Goal: Complete application form

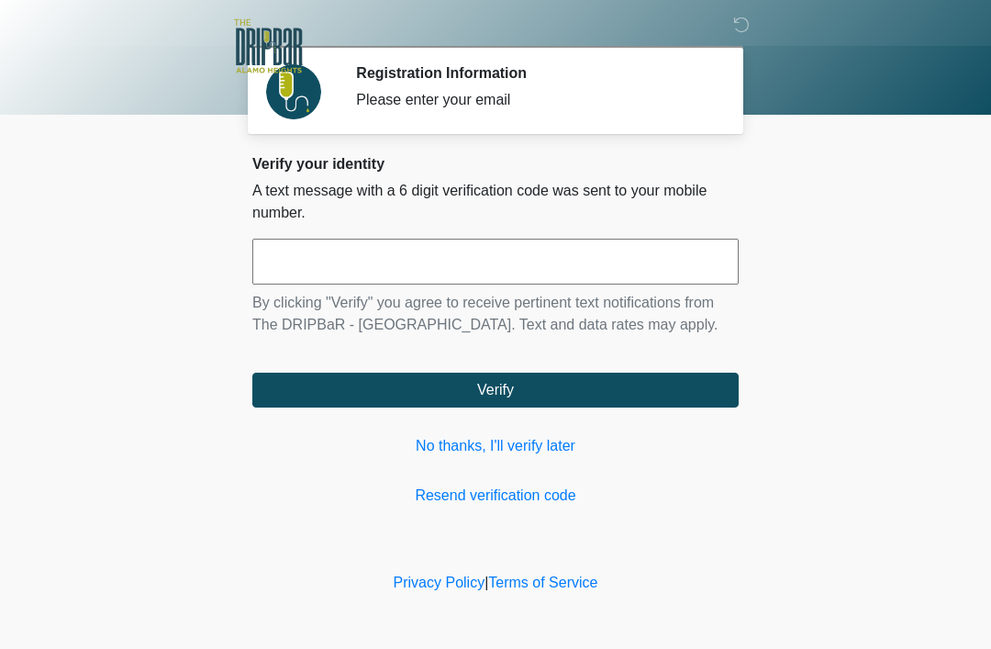
click at [435, 252] on input "text" at bounding box center [495, 262] width 486 height 46
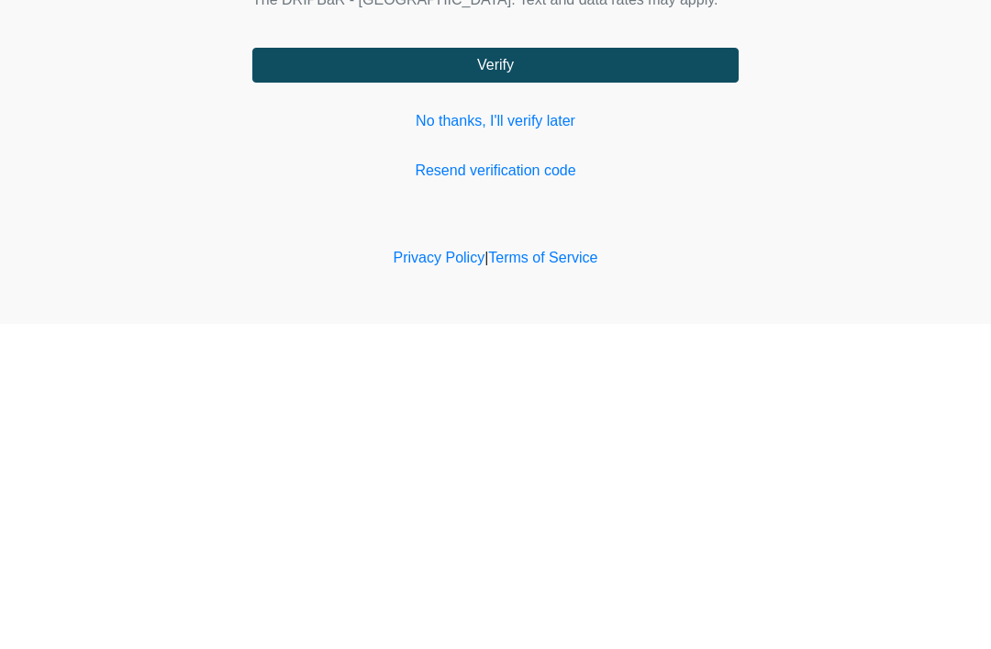
type input "******"
click at [685, 373] on button "Verify" at bounding box center [495, 390] width 486 height 35
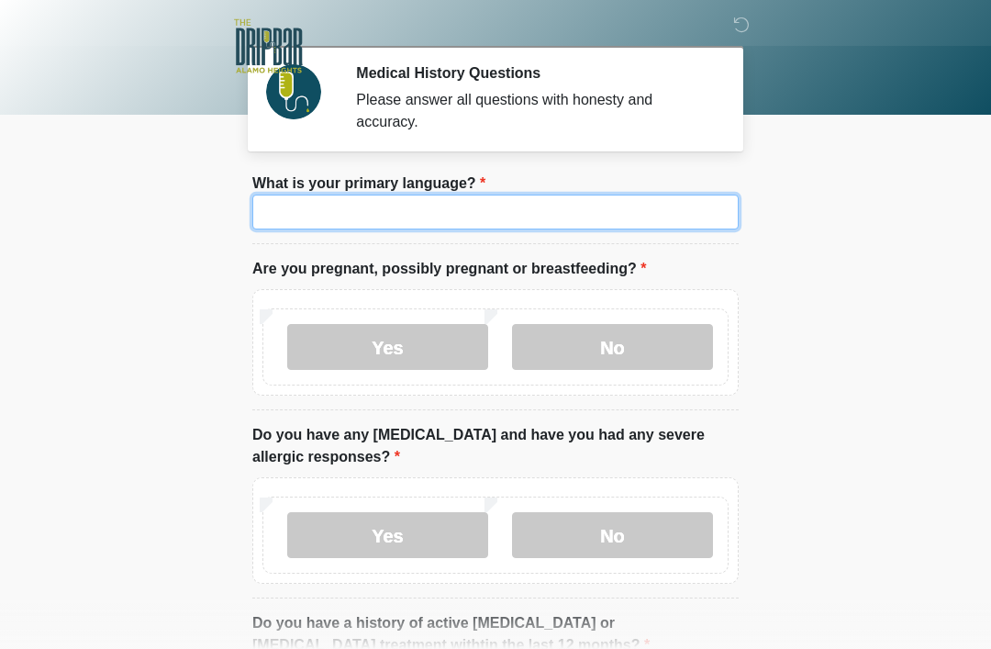
click at [596, 216] on input "What is your primary language?" at bounding box center [495, 212] width 486 height 35
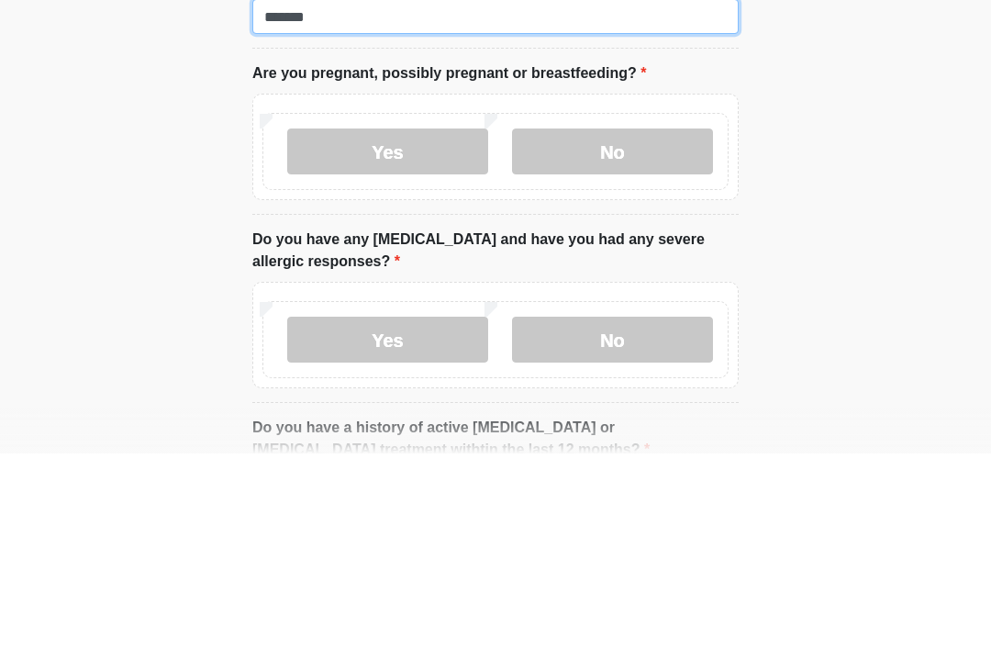
type input "*******"
click at [667, 324] on label "No" at bounding box center [612, 347] width 201 height 46
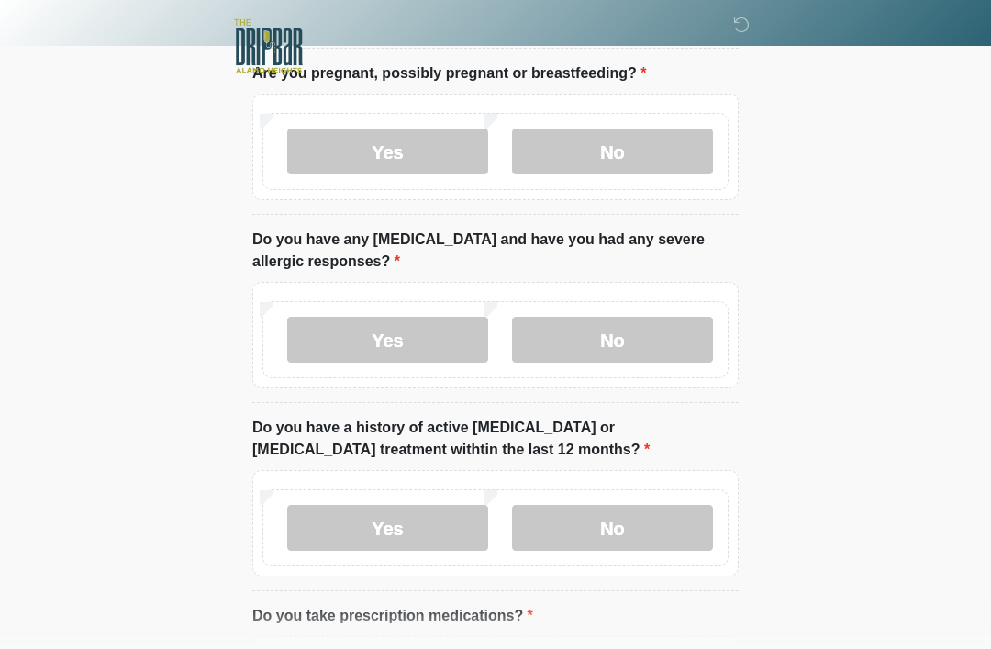
click at [682, 331] on label "No" at bounding box center [612, 340] width 201 height 46
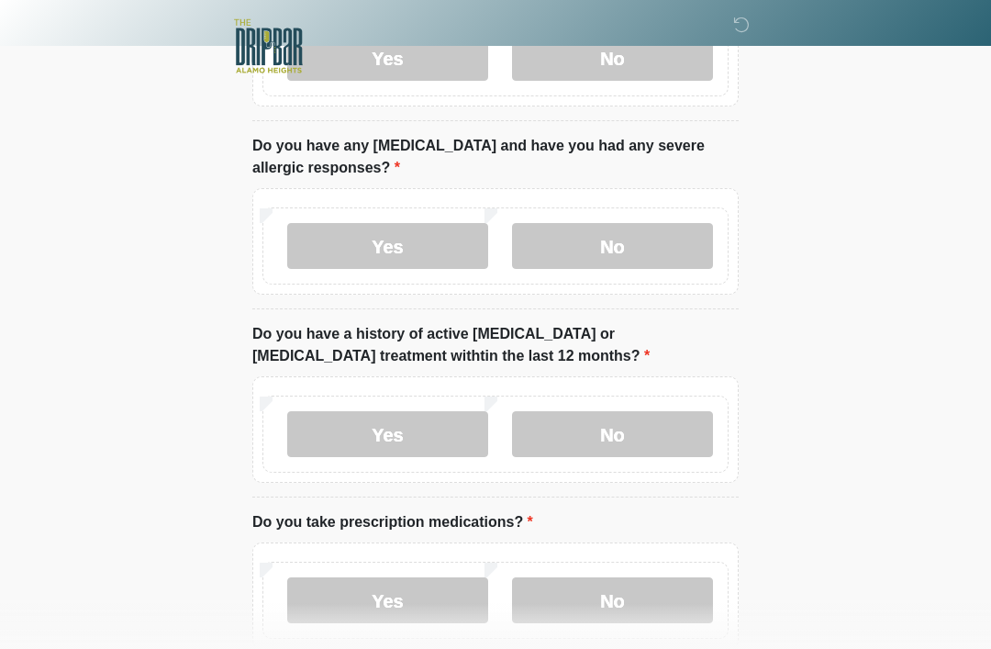
scroll to position [295, 0]
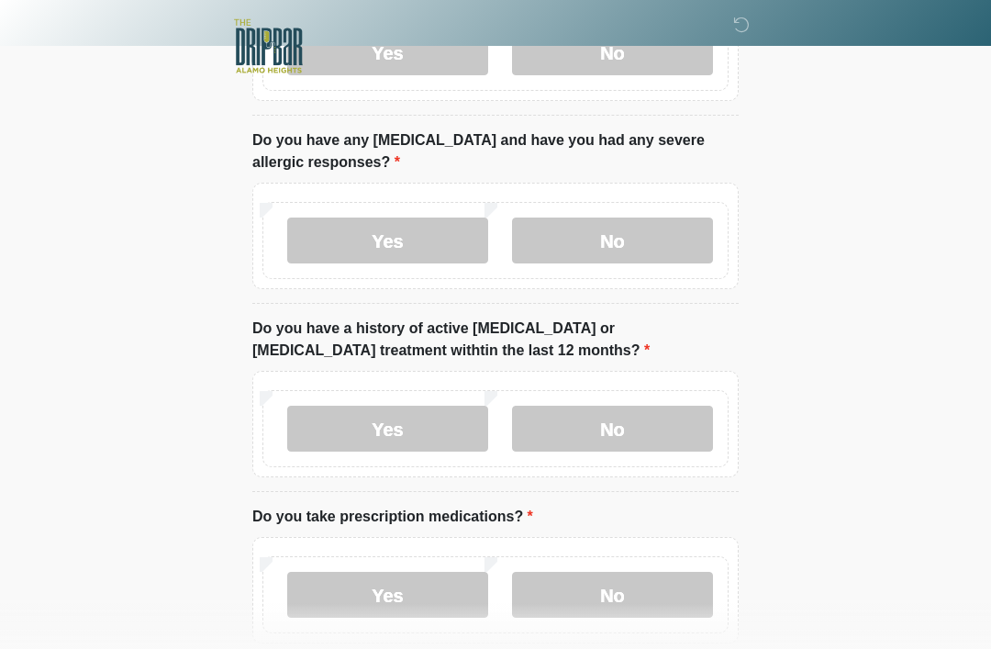
click at [680, 421] on label "No" at bounding box center [612, 429] width 201 height 46
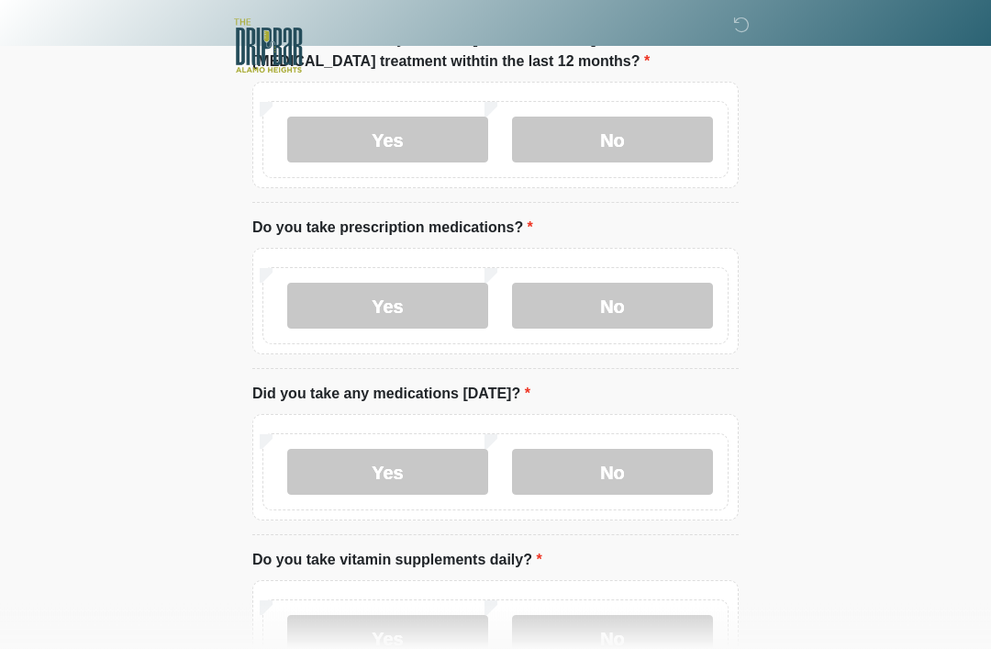
click at [434, 298] on label "Yes" at bounding box center [387, 307] width 201 height 46
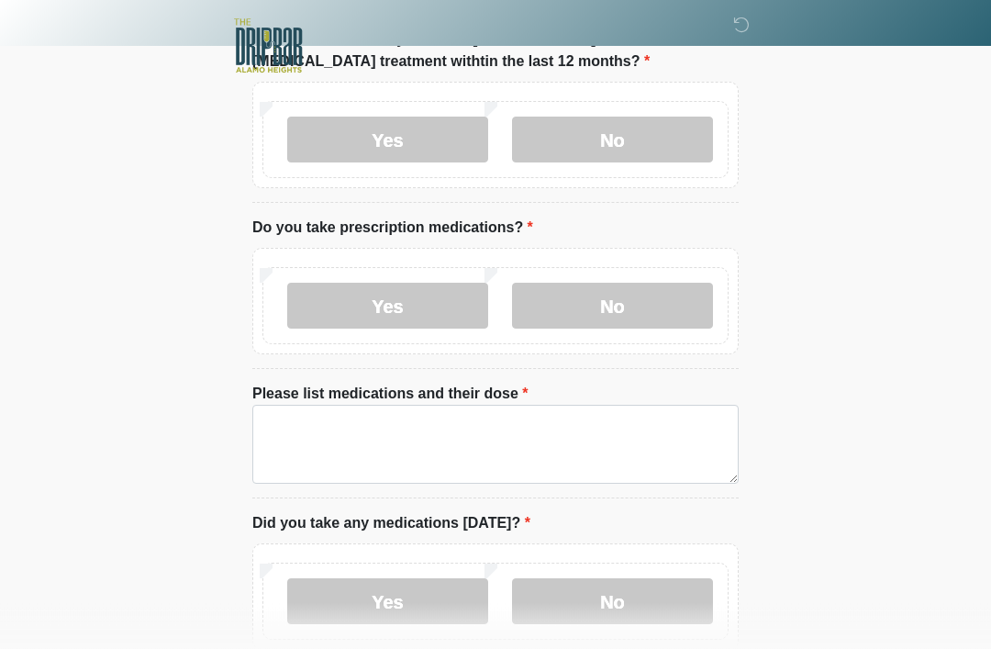
scroll to position [584, 0]
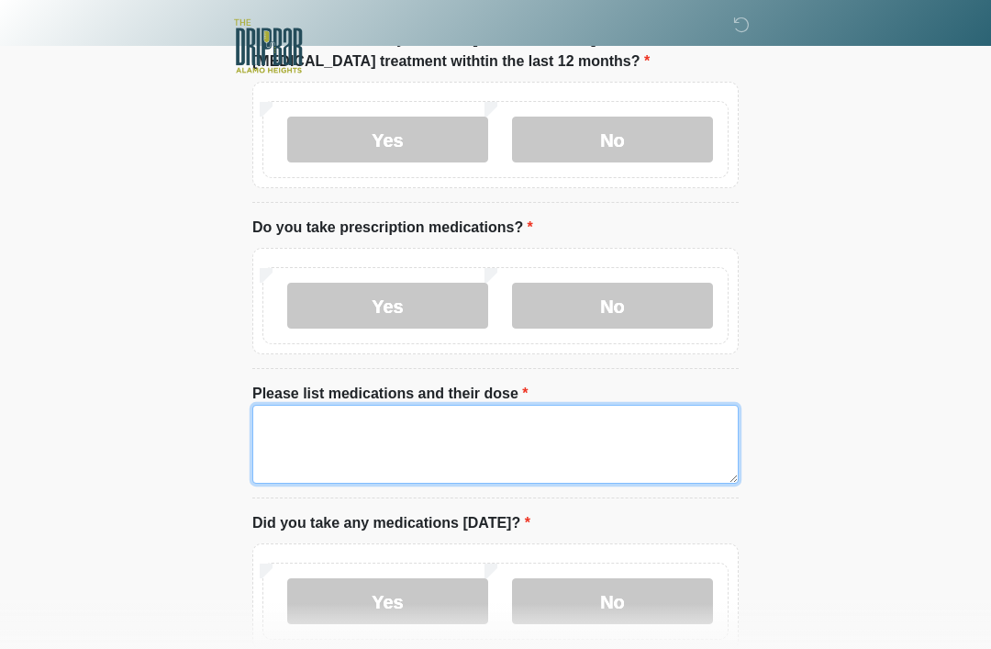
click at [384, 421] on textarea "Please list medications and their dose" at bounding box center [495, 444] width 486 height 79
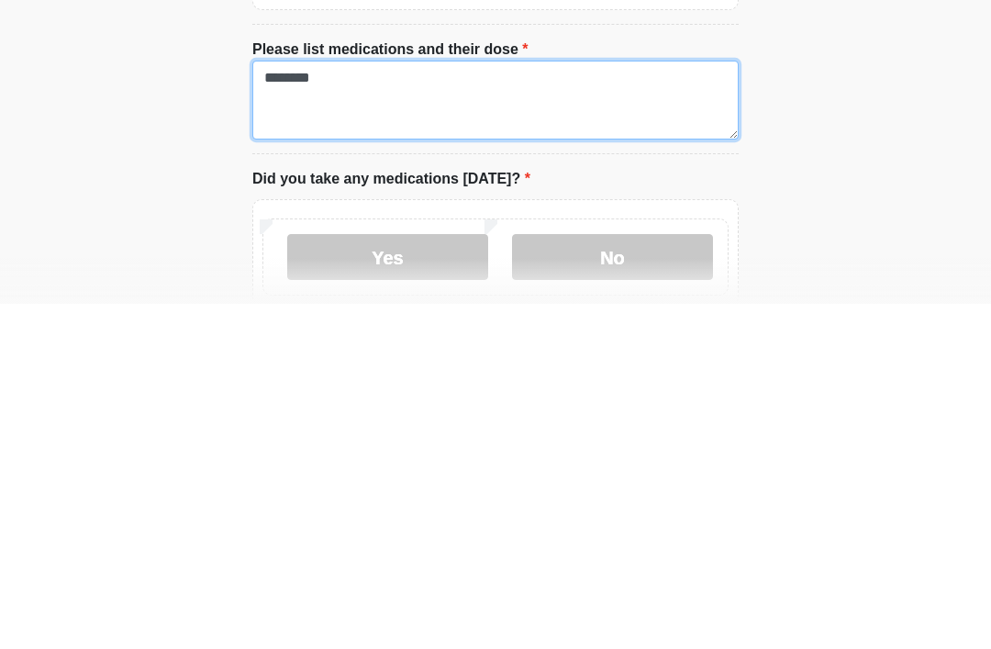
type textarea "********"
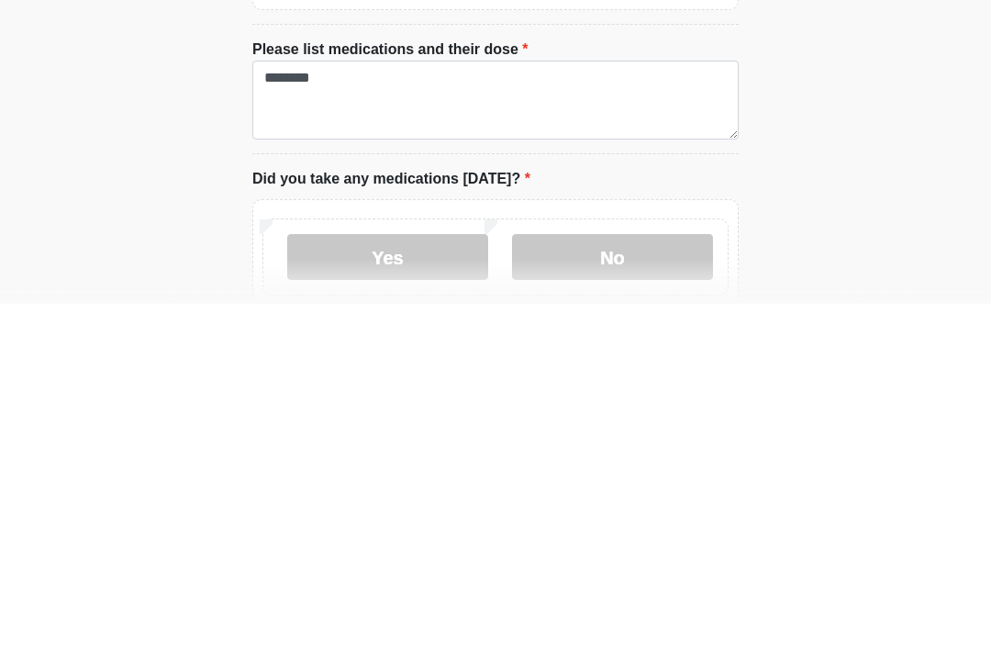
click at [678, 579] on label "No" at bounding box center [612, 602] width 201 height 46
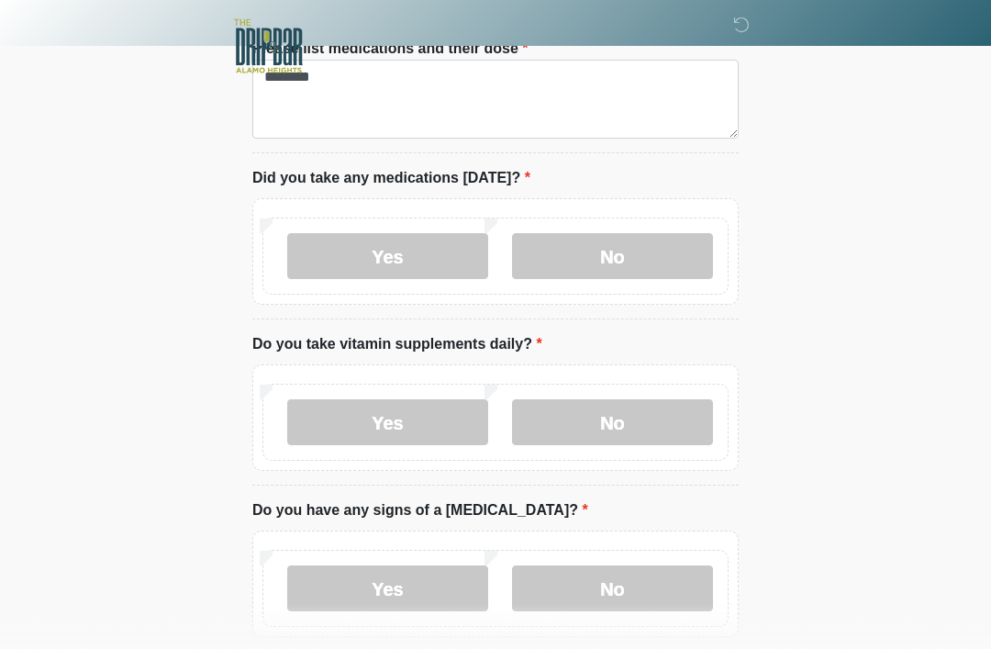
click at [436, 412] on label "Yes" at bounding box center [387, 422] width 201 height 46
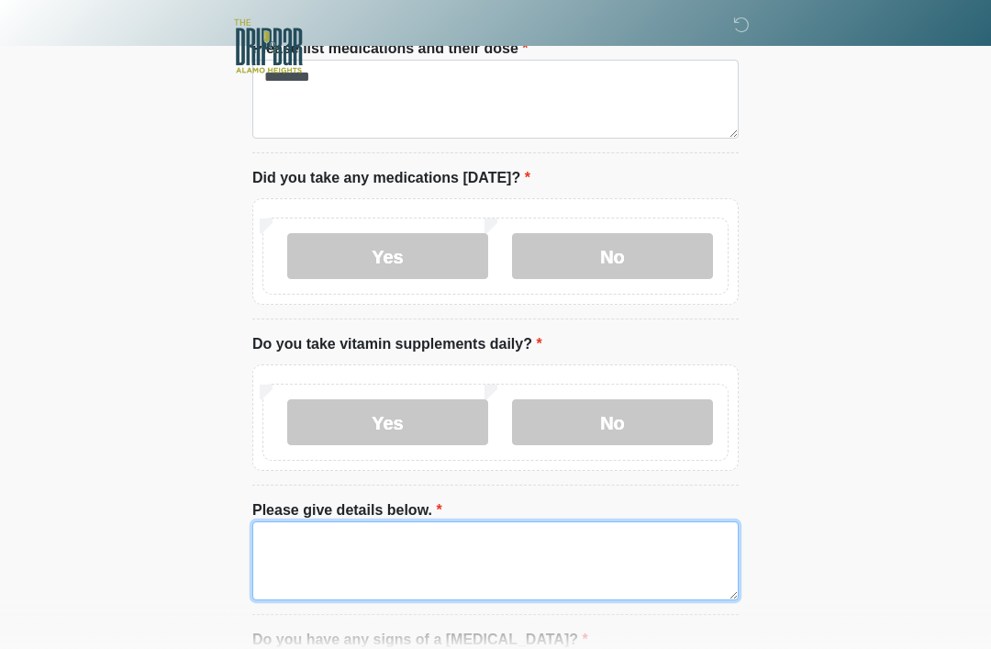
click at [391, 541] on textarea "Please give details below." at bounding box center [495, 560] width 486 height 79
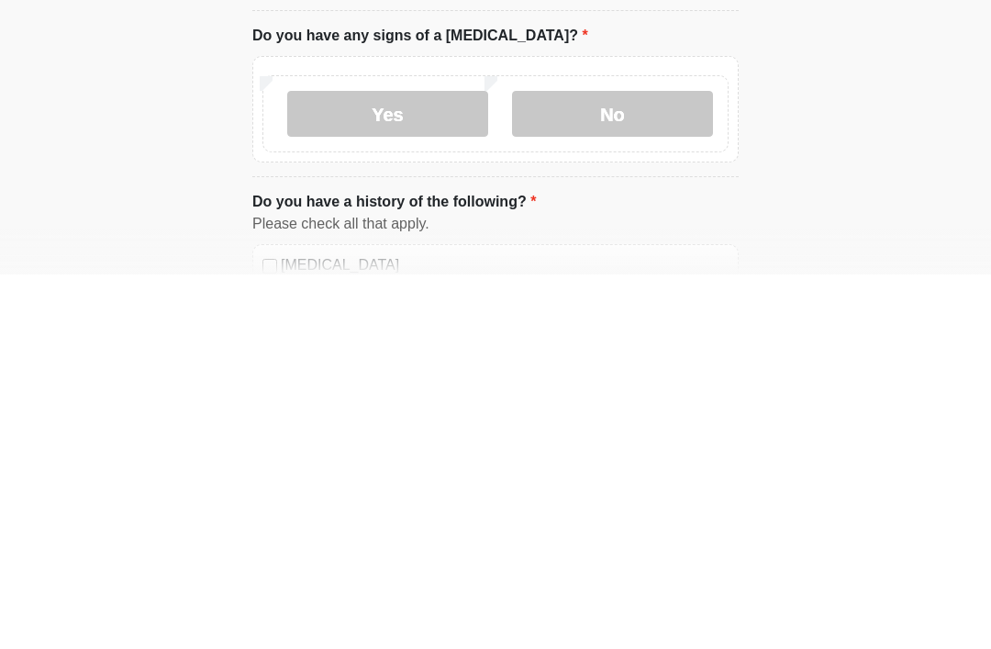
type textarea "** * *****"
click at [682, 465] on label "No" at bounding box center [612, 488] width 201 height 46
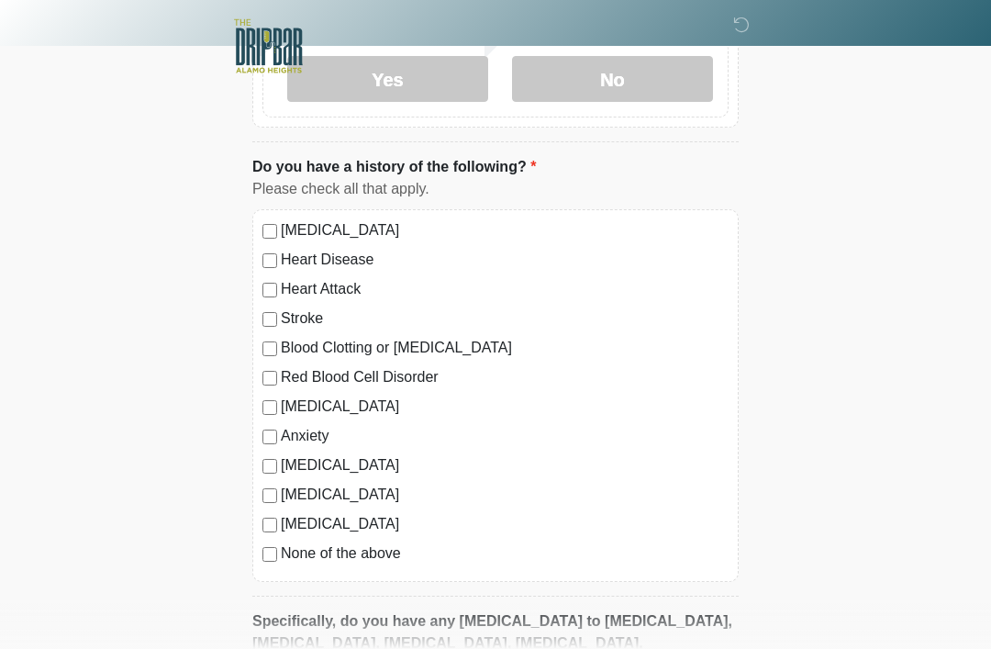
scroll to position [1579, 0]
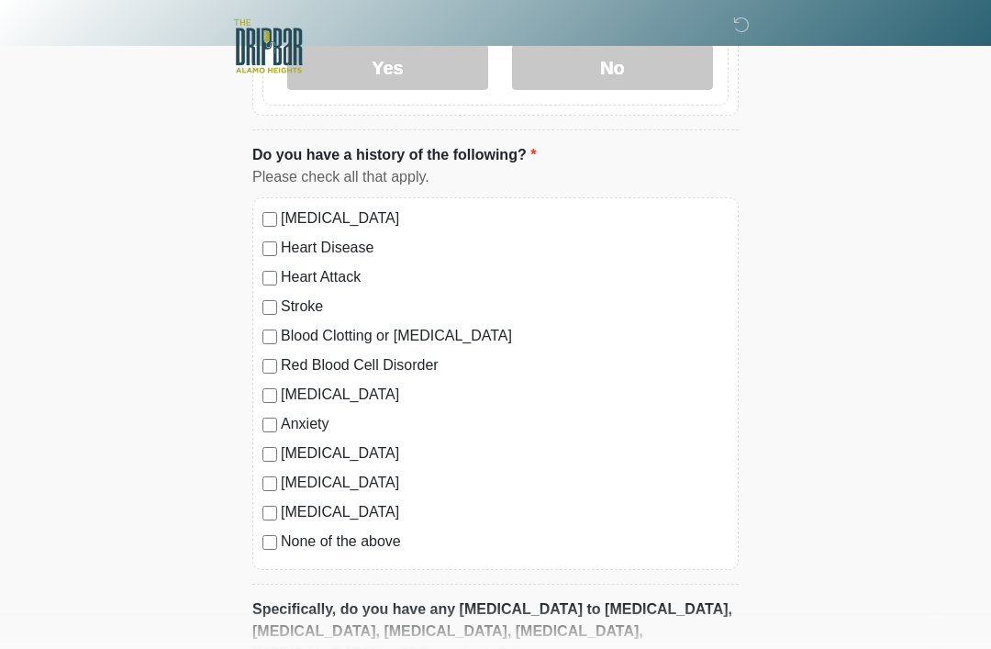
click at [281, 210] on label "[MEDICAL_DATA]" at bounding box center [505, 218] width 448 height 22
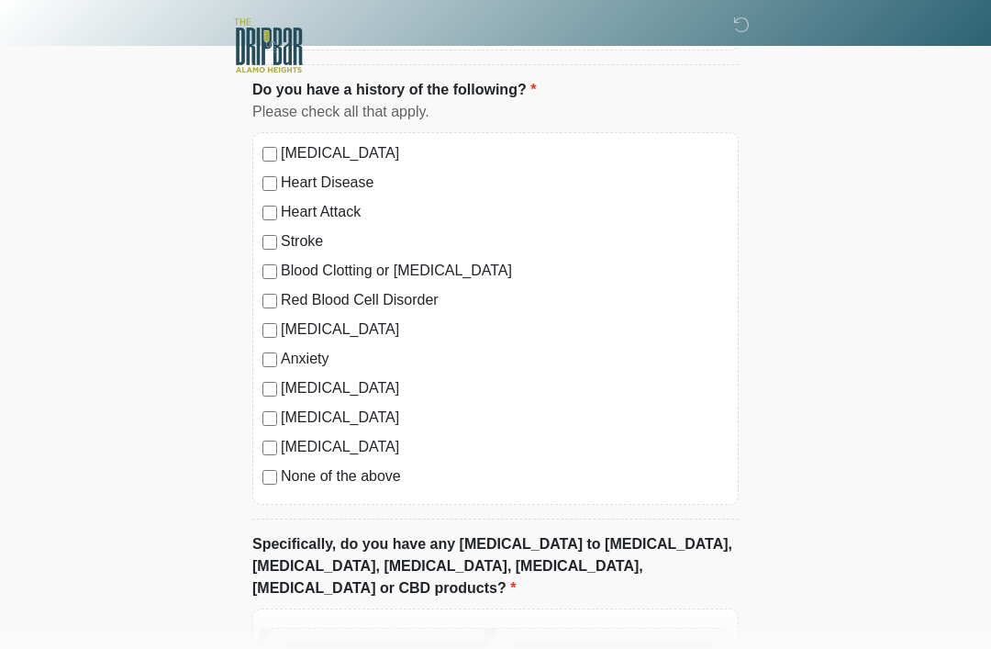
scroll to position [1653, 0]
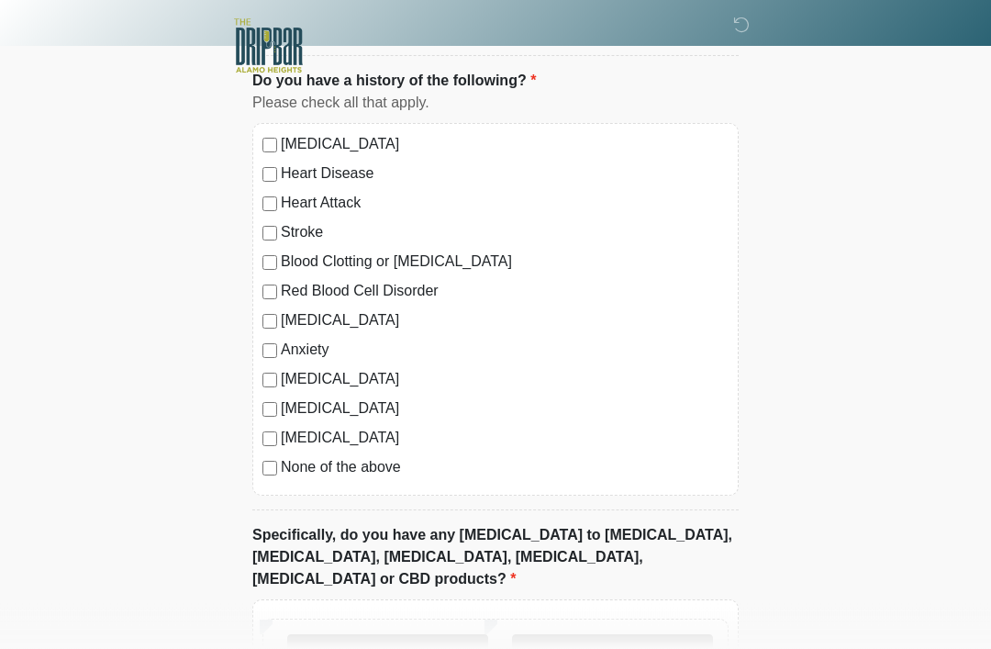
click at [683, 635] on label "No" at bounding box center [612, 658] width 201 height 46
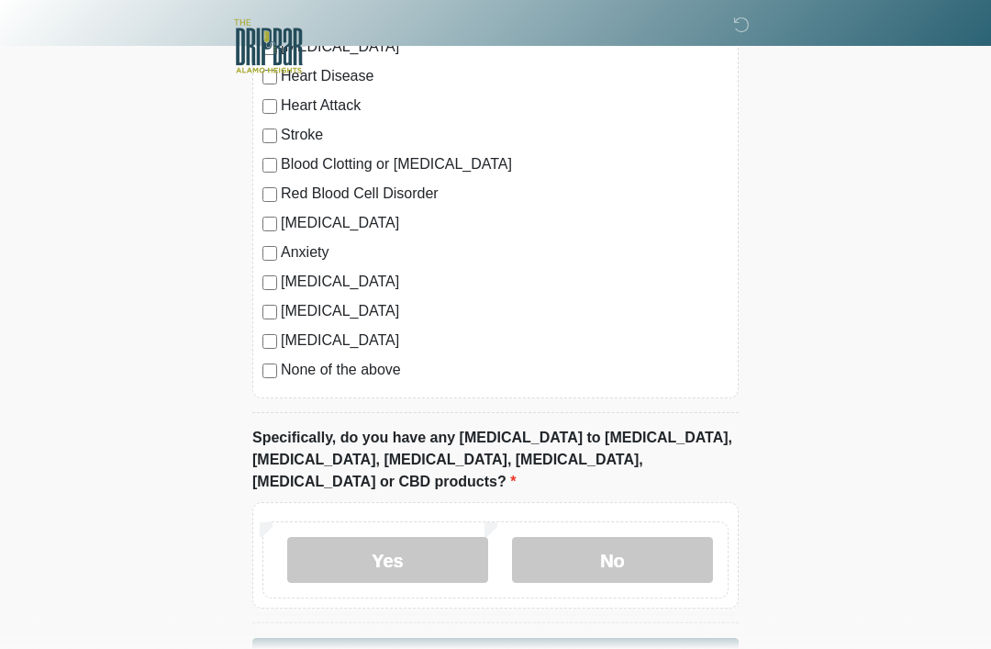
scroll to position [1788, 0]
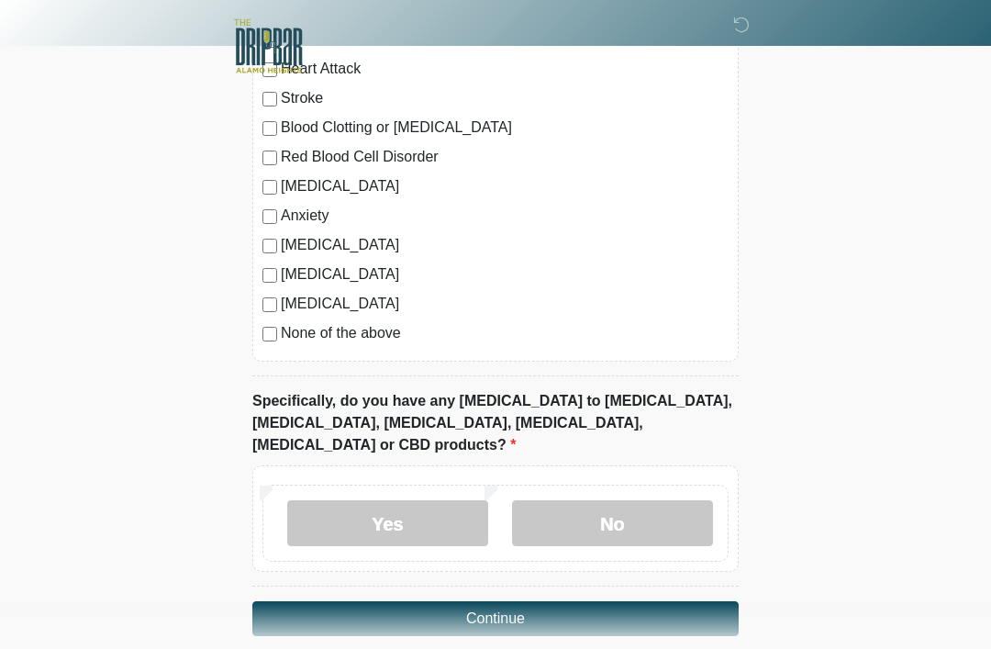
click at [697, 601] on button "Continue" at bounding box center [495, 618] width 486 height 35
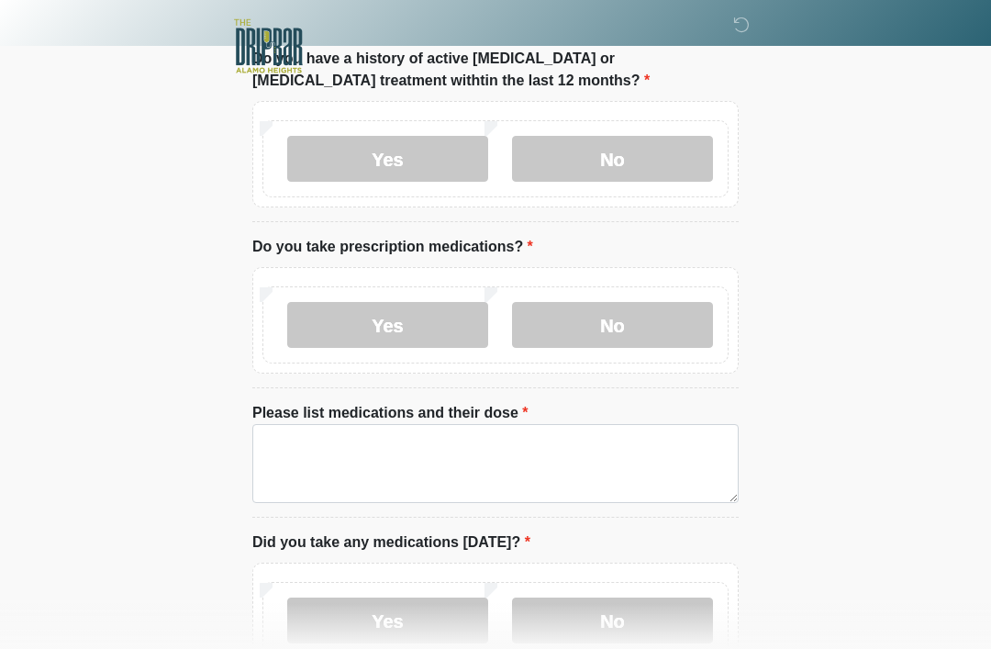
scroll to position [0, 0]
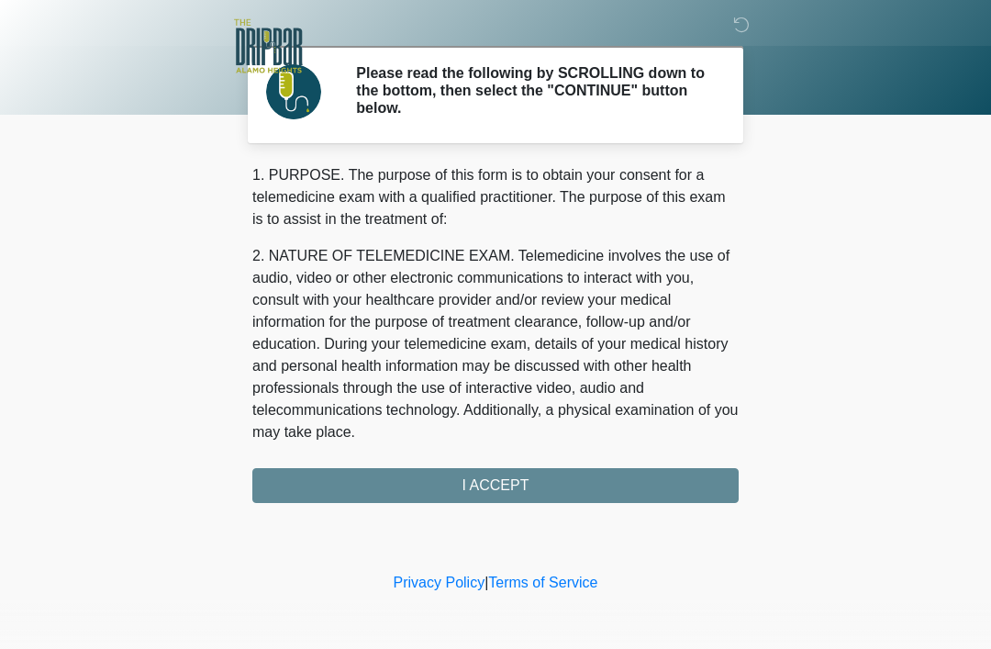
click at [708, 479] on div "1. PURPOSE. The purpose of this form is to obtain your consent for a telemedici…" at bounding box center [495, 333] width 486 height 339
click at [697, 476] on div "1. PURPOSE. The purpose of this form is to obtain your consent for a telemedici…" at bounding box center [495, 333] width 486 height 339
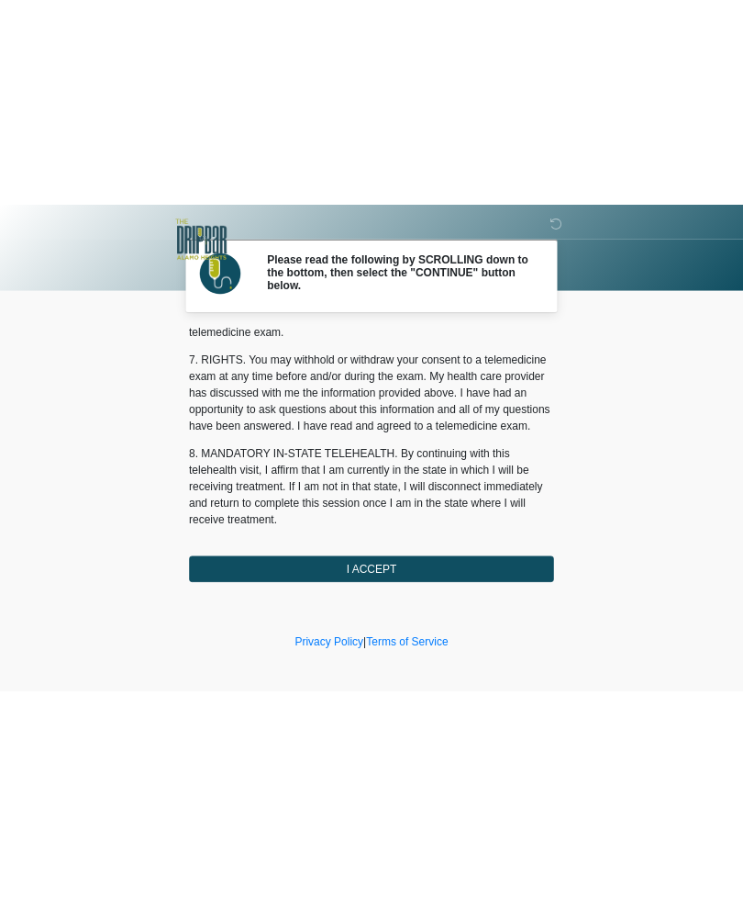
scroll to position [805, 0]
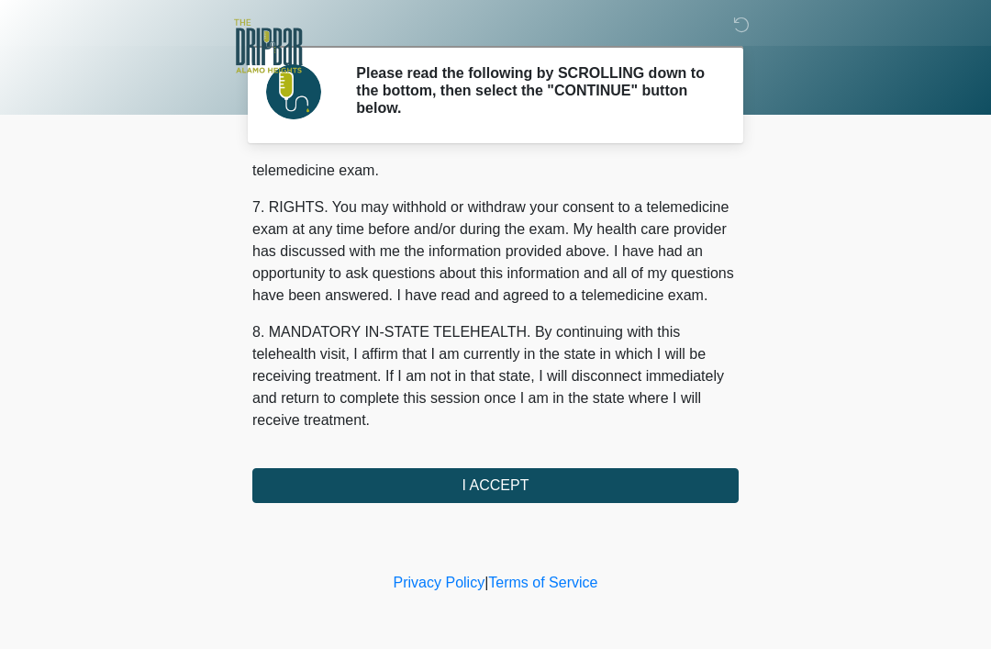
click at [641, 483] on button "I ACCEPT" at bounding box center [495, 485] width 486 height 35
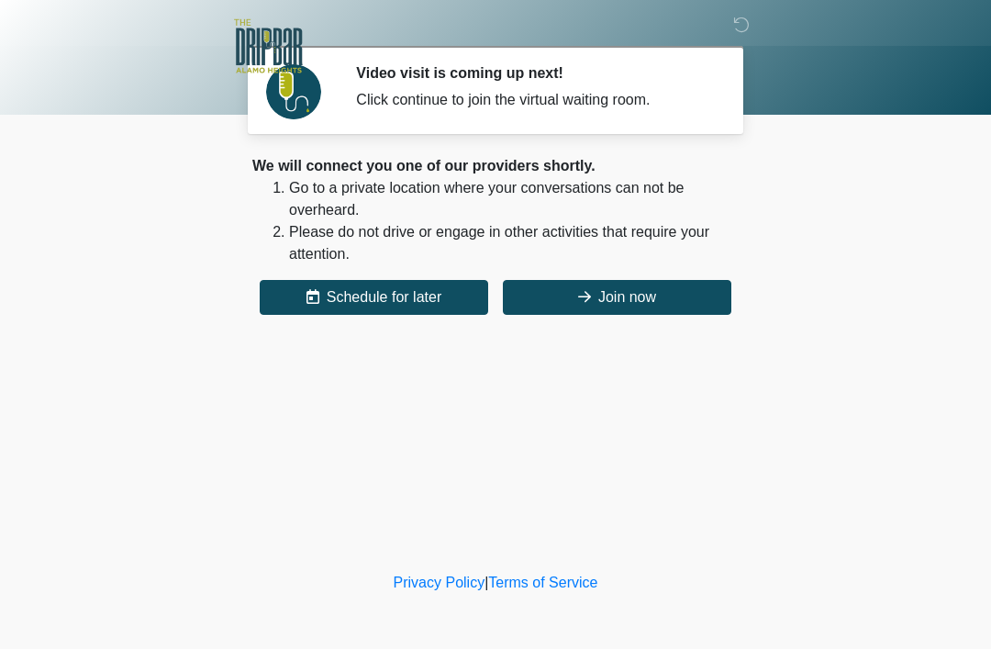
click at [697, 298] on button "Join now" at bounding box center [617, 297] width 229 height 35
